Goal: Information Seeking & Learning: Learn about a topic

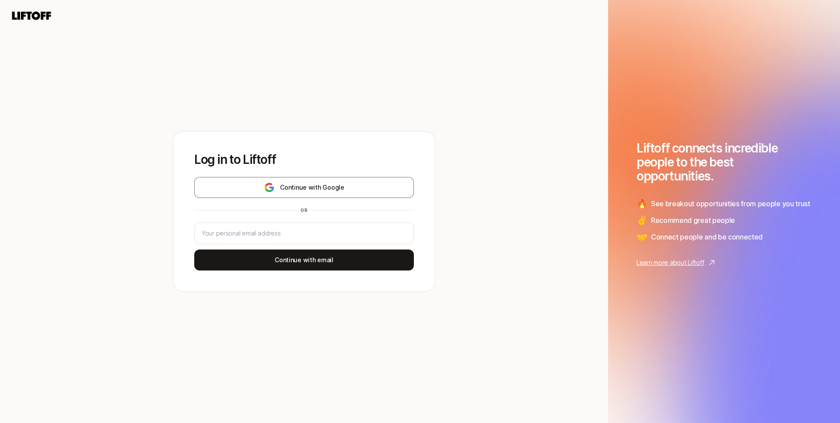
click at [494, 205] on div "Log in to Liftoff Continue with Google or Continue with email" at bounding box center [304, 211] width 608 height 423
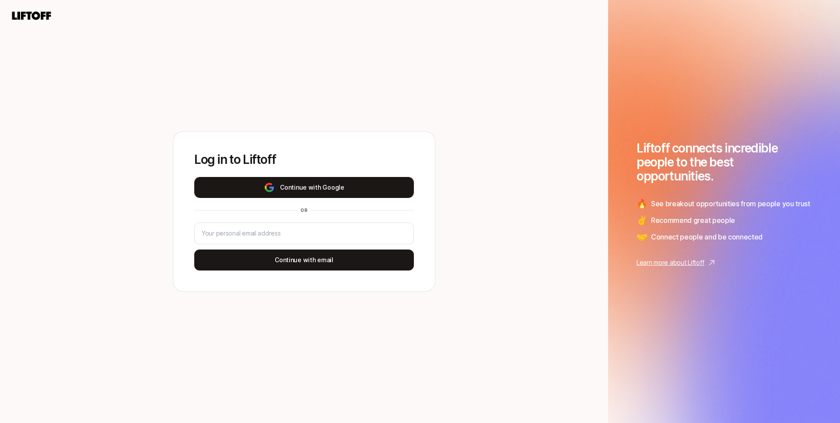
click at [363, 190] on button "Continue with Google" at bounding box center [304, 187] width 220 height 21
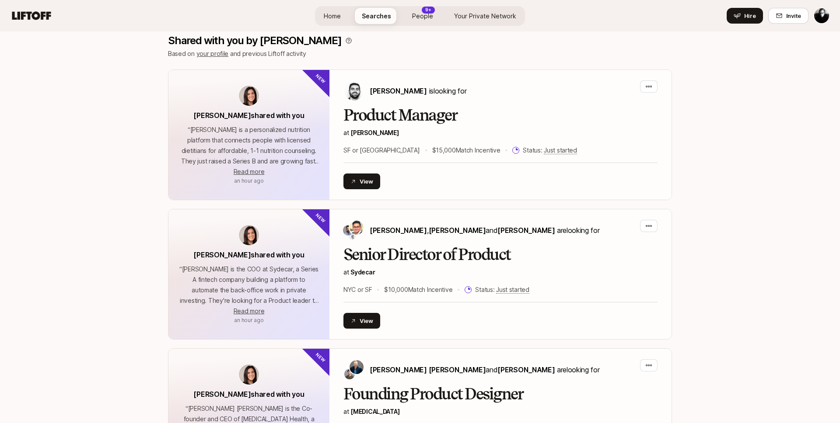
scroll to position [176, 0]
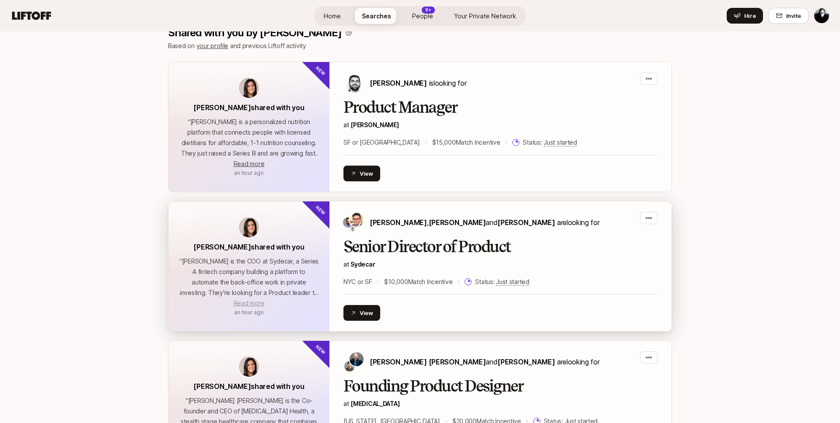
click at [248, 303] on span "Read more" at bounding box center [249, 303] width 31 height 7
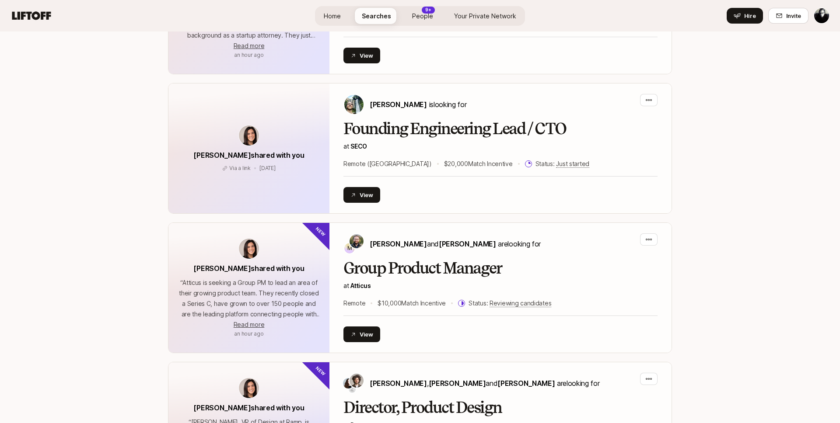
scroll to position [714, 0]
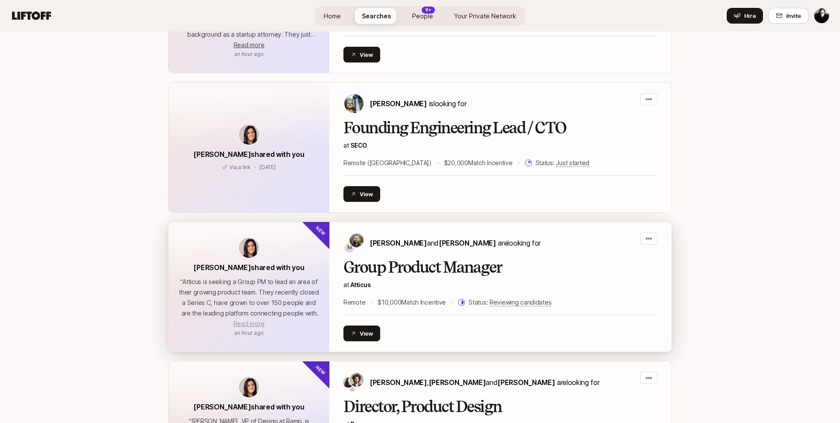
click at [246, 321] on span "Read more" at bounding box center [249, 323] width 31 height 7
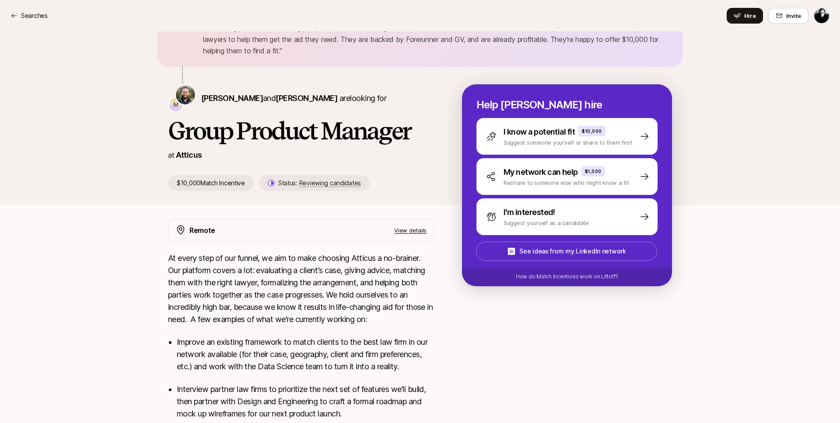
scroll to position [100, 0]
